Goal: Find specific page/section: Find specific page/section

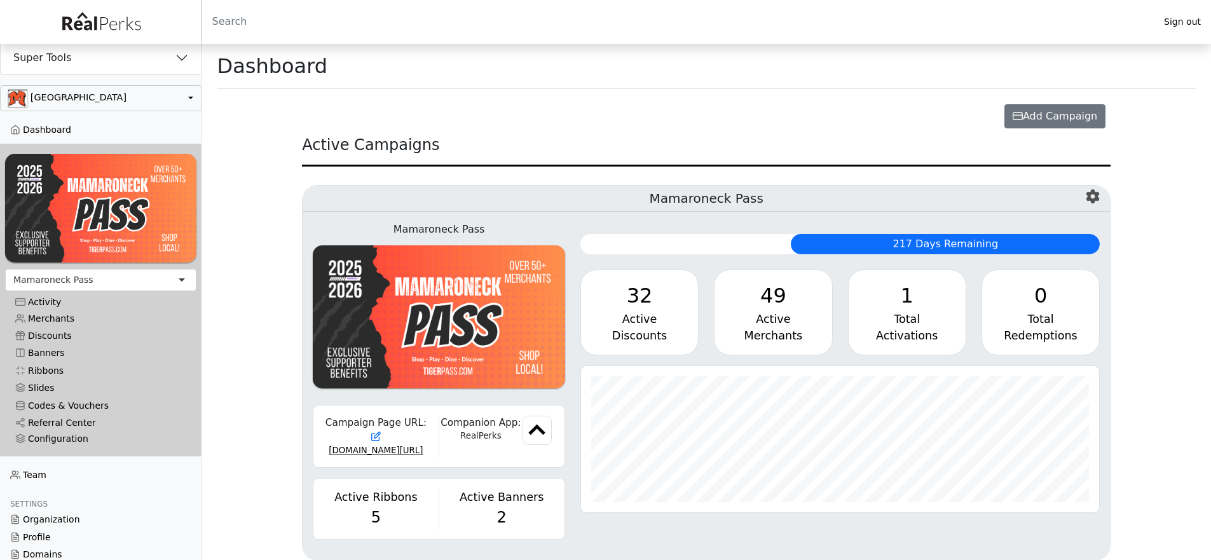
scroll to position [146, 519]
click at [68, 55] on button "Super Tools" at bounding box center [101, 57] width 200 height 33
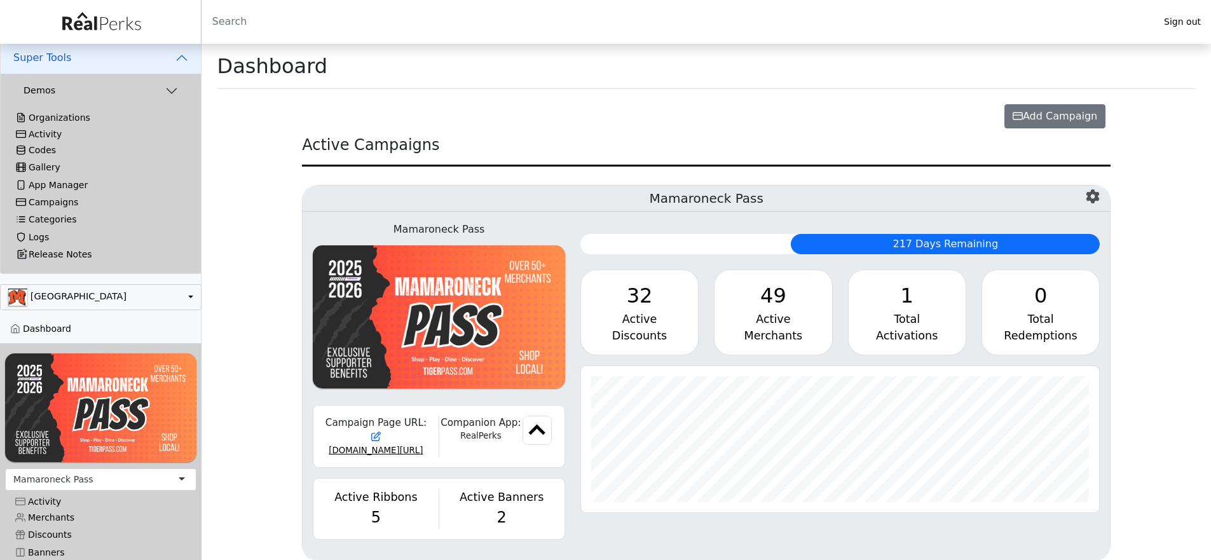
click at [65, 130] on div "Activity" at bounding box center [101, 134] width 170 height 11
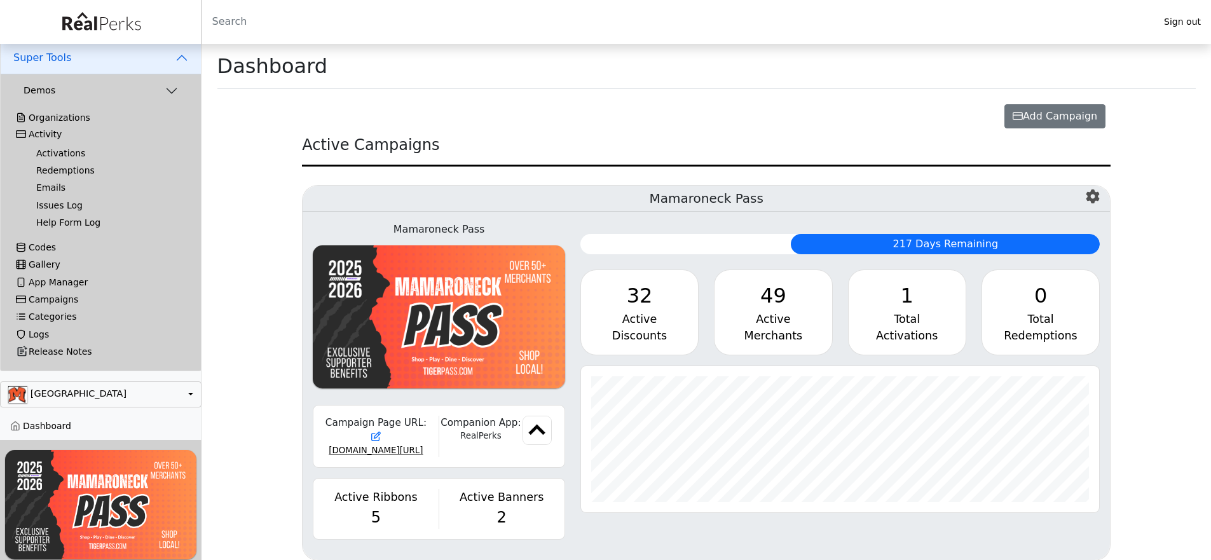
click at [67, 155] on link "Activations" at bounding box center [106, 153] width 160 height 17
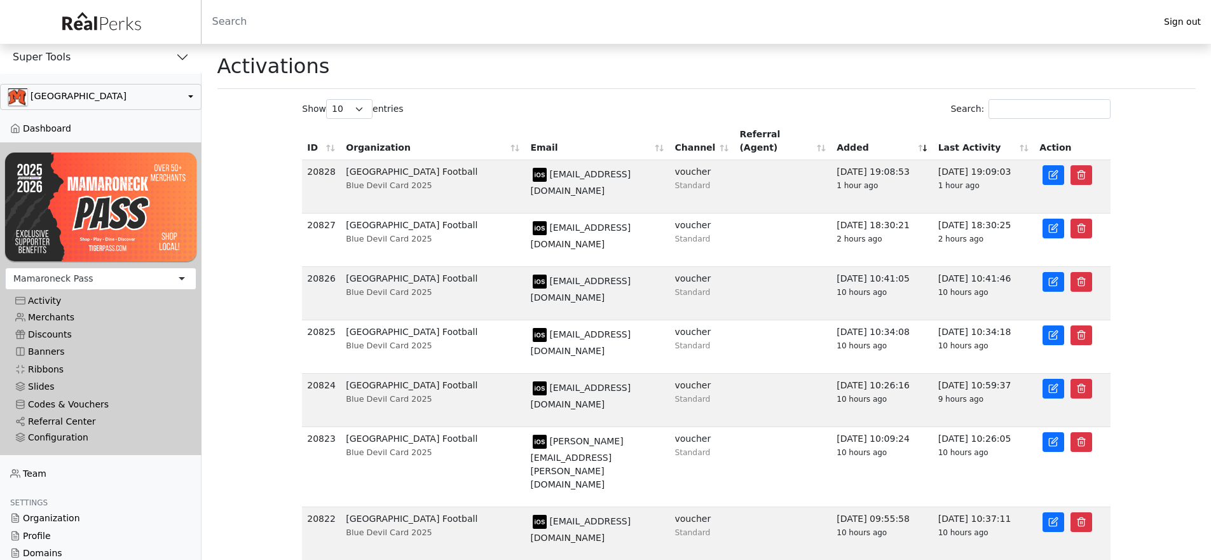
click at [597, 52] on div "Activations" at bounding box center [706, 66] width 979 height 45
click at [1061, 168] on link at bounding box center [1054, 175] width 22 height 20
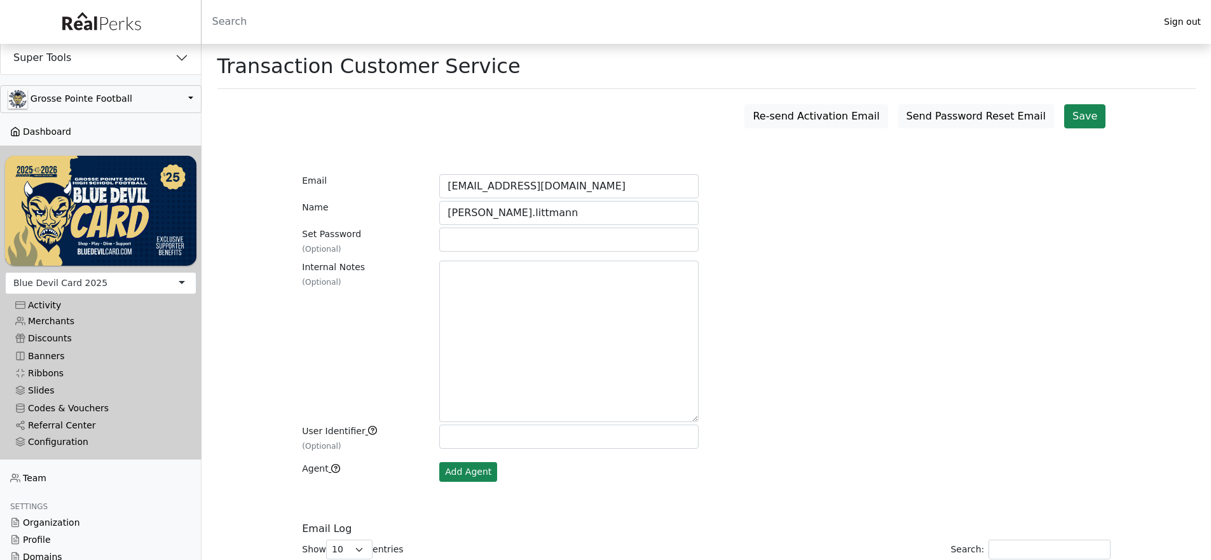
click at [45, 130] on link "Dashboard" at bounding box center [101, 131] width 202 height 17
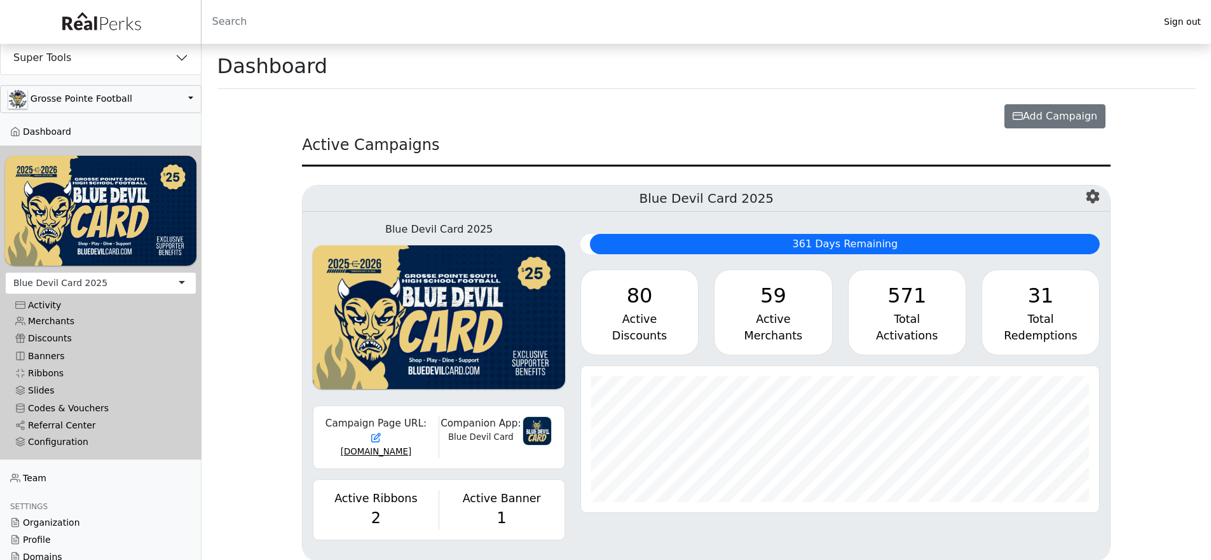
scroll to position [146, 519]
click at [921, 318] on div "Total" at bounding box center [907, 319] width 97 height 17
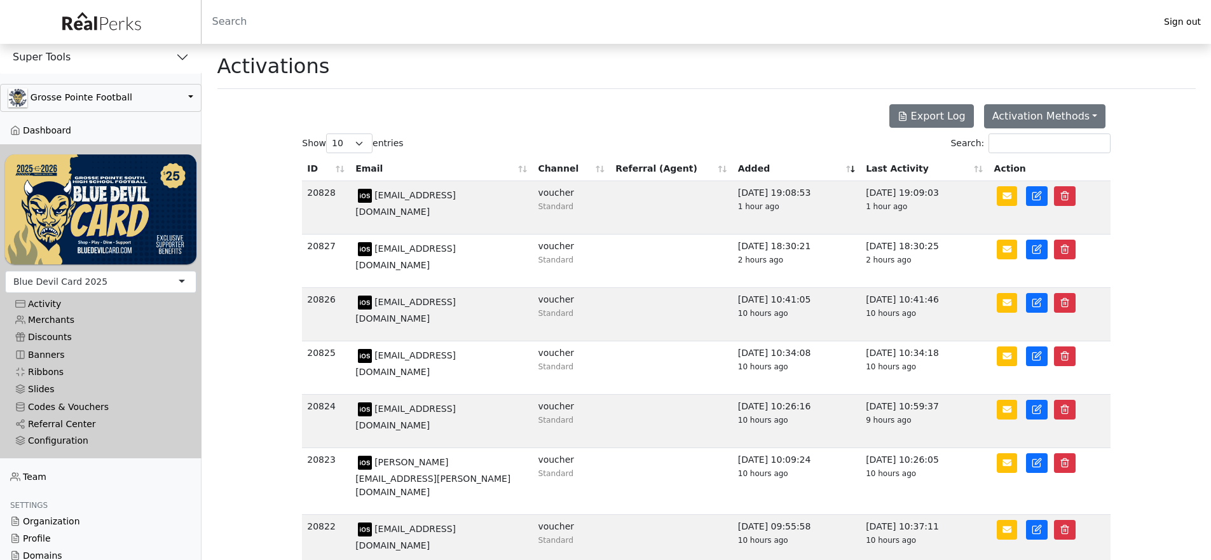
scroll to position [129, 0]
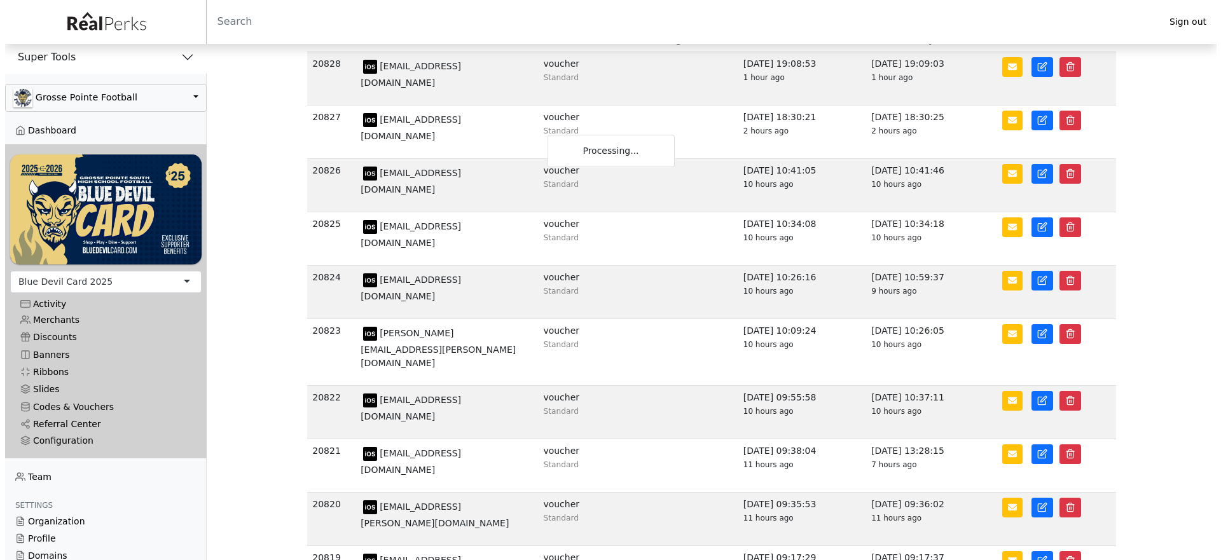
scroll to position [0, 0]
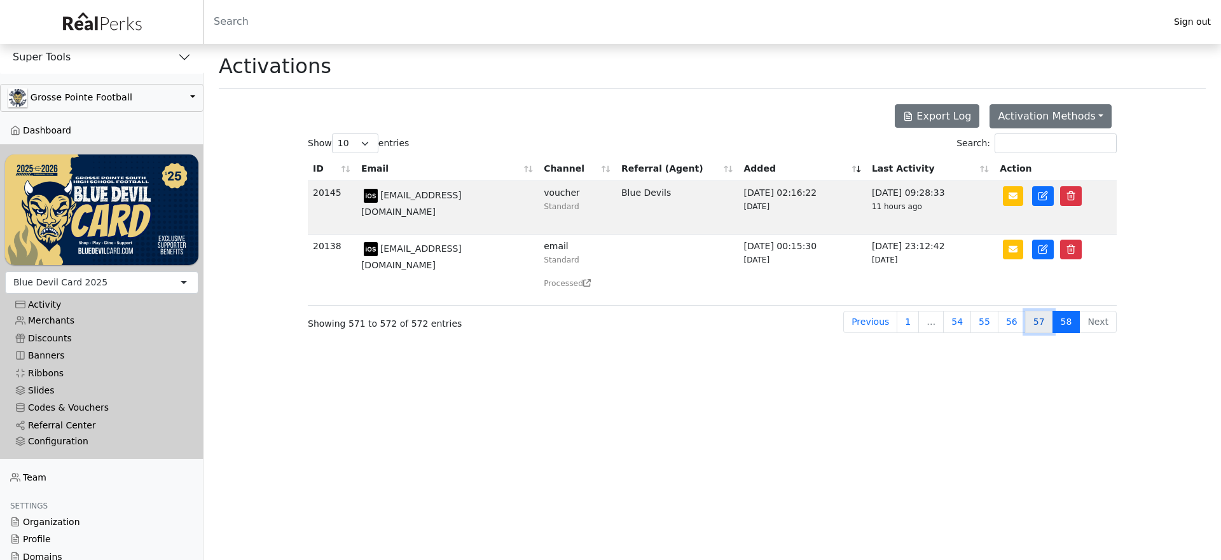
click at [1043, 320] on link "57" at bounding box center [1039, 322] width 28 height 22
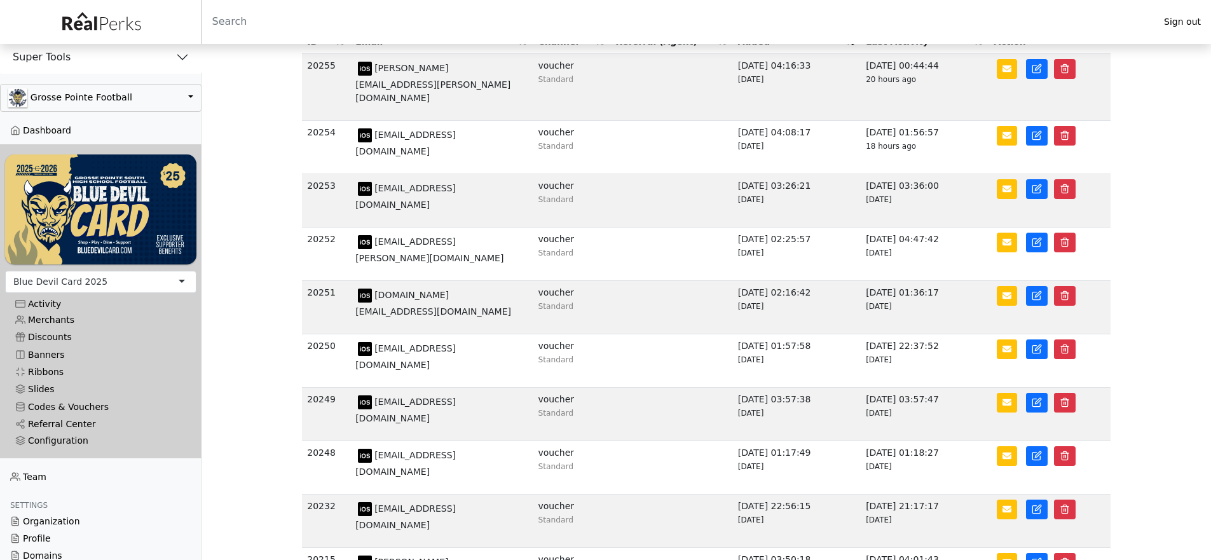
scroll to position [129, 0]
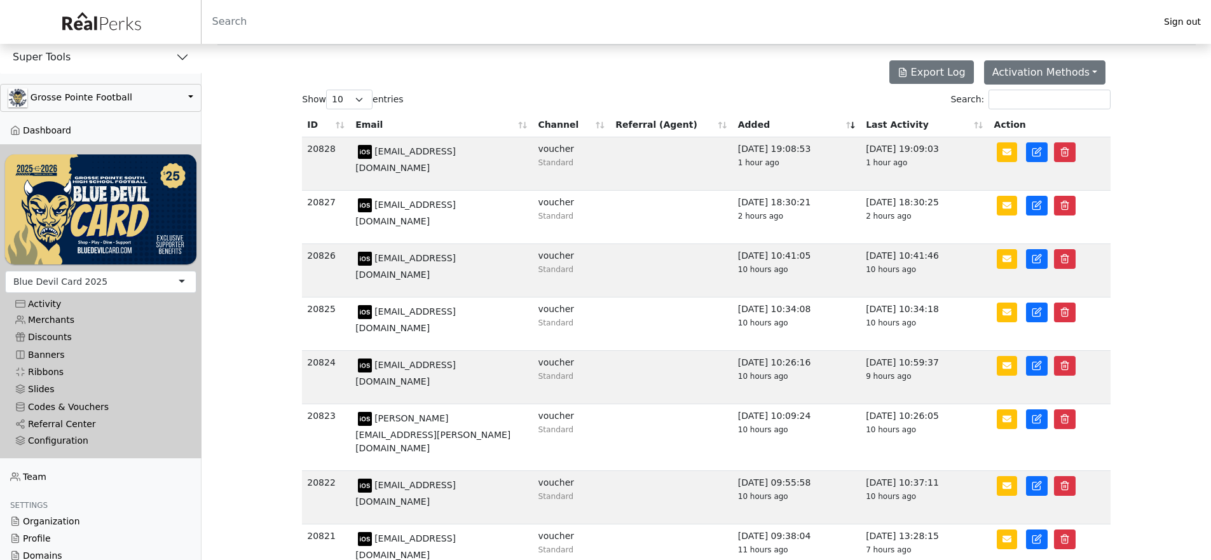
scroll to position [0, 0]
